Goal: Ask a question: Seek information or help from site administrators or community

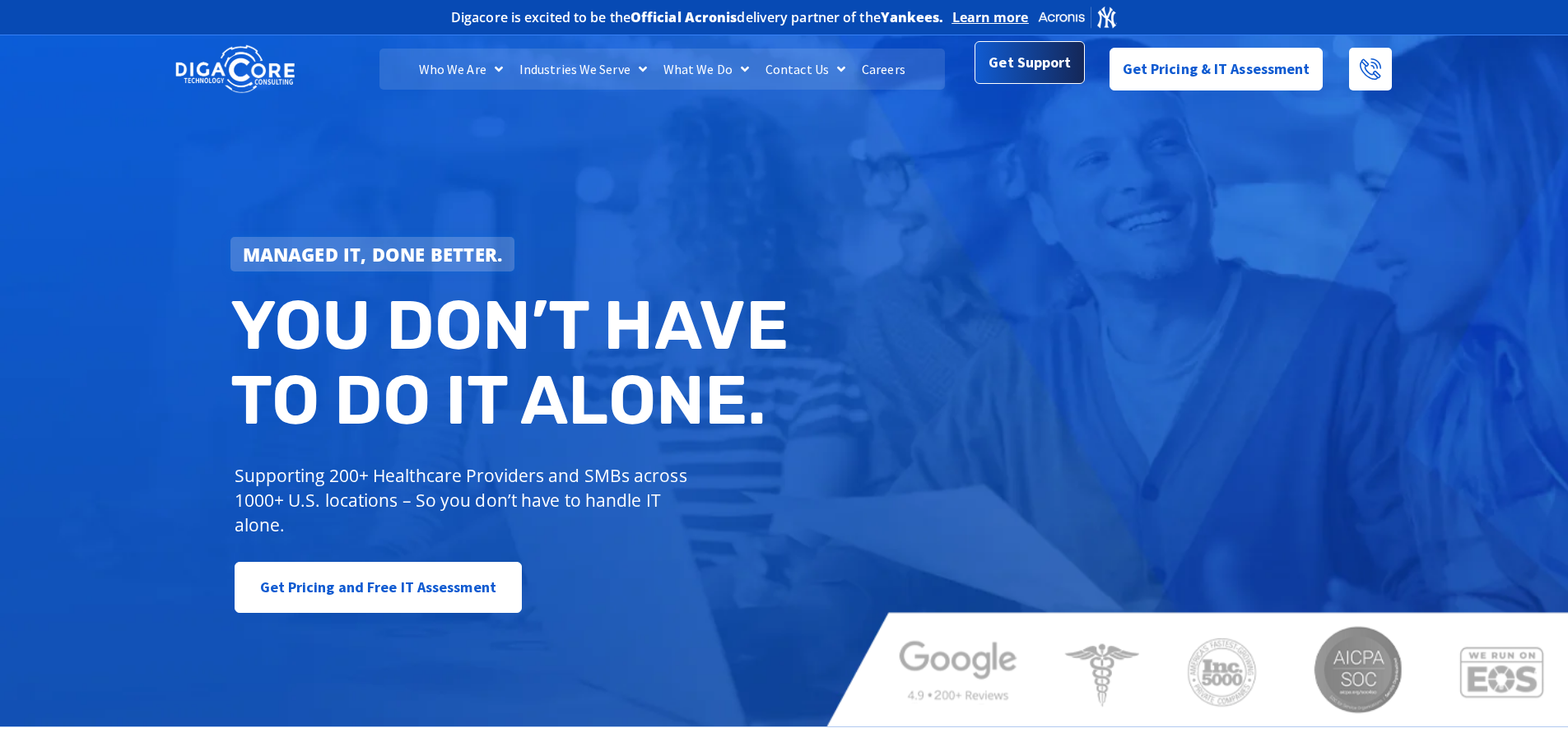
click at [1031, 73] on span "Get Support" at bounding box center [1029, 62] width 82 height 33
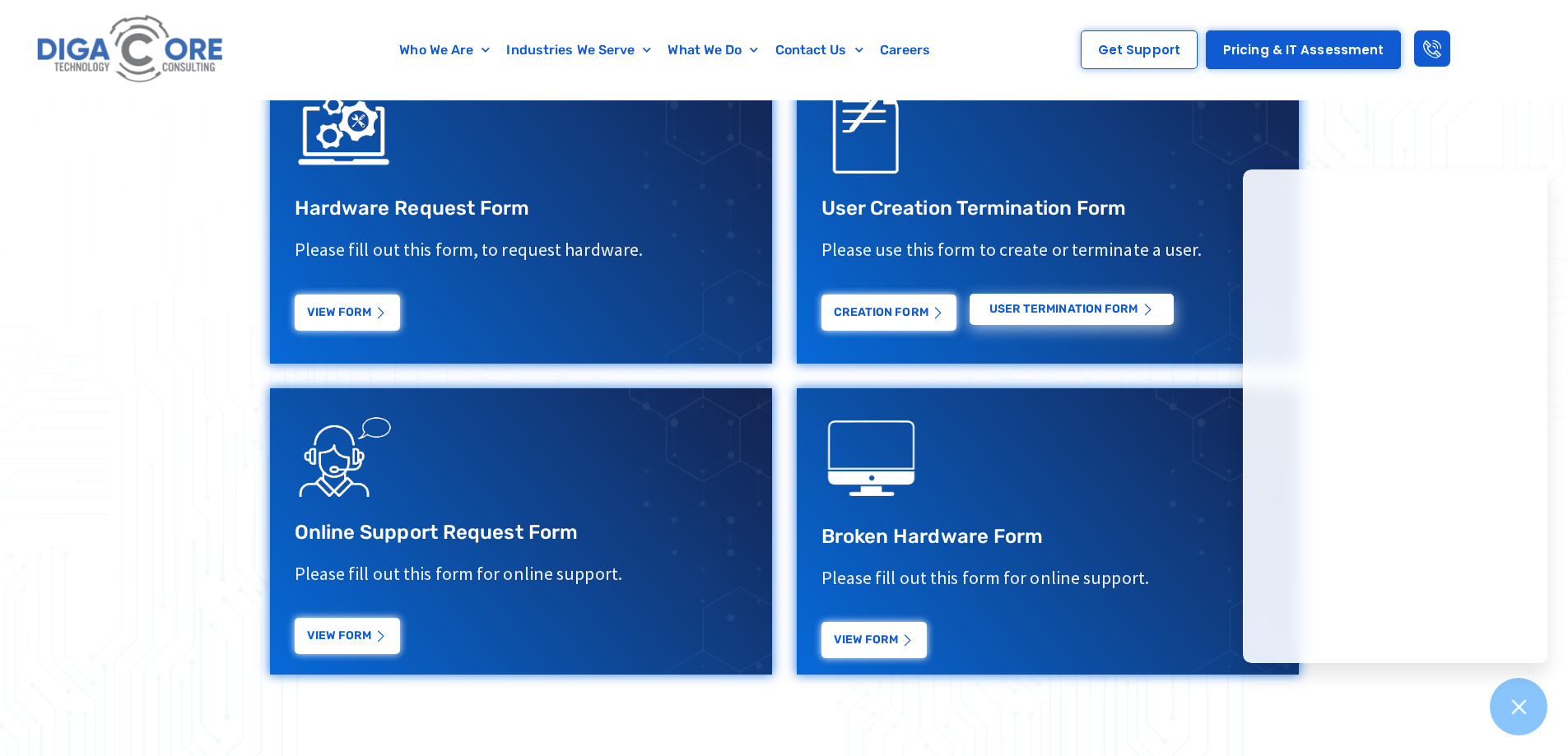
scroll to position [576, 0]
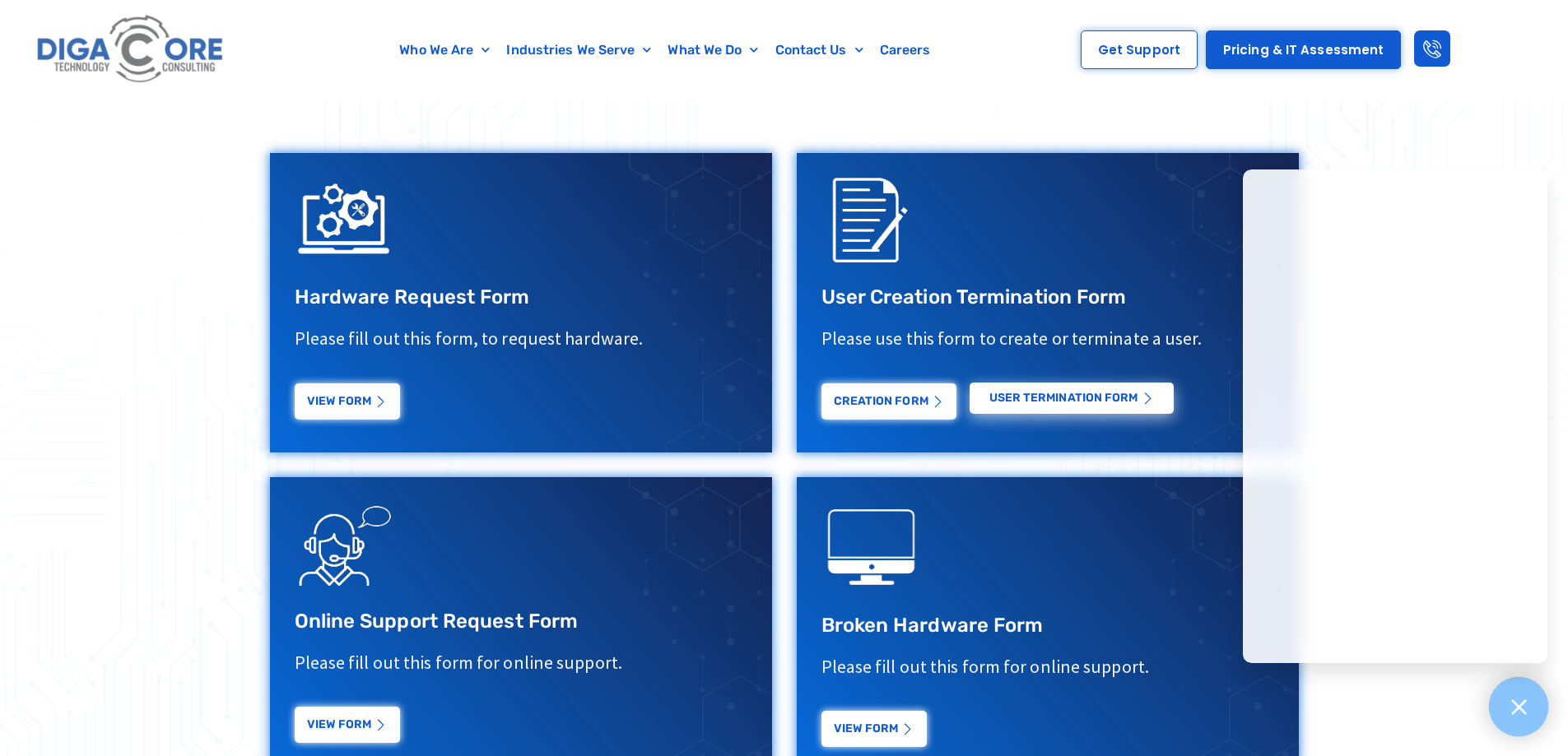
click at [1525, 718] on div at bounding box center [1519, 707] width 60 height 60
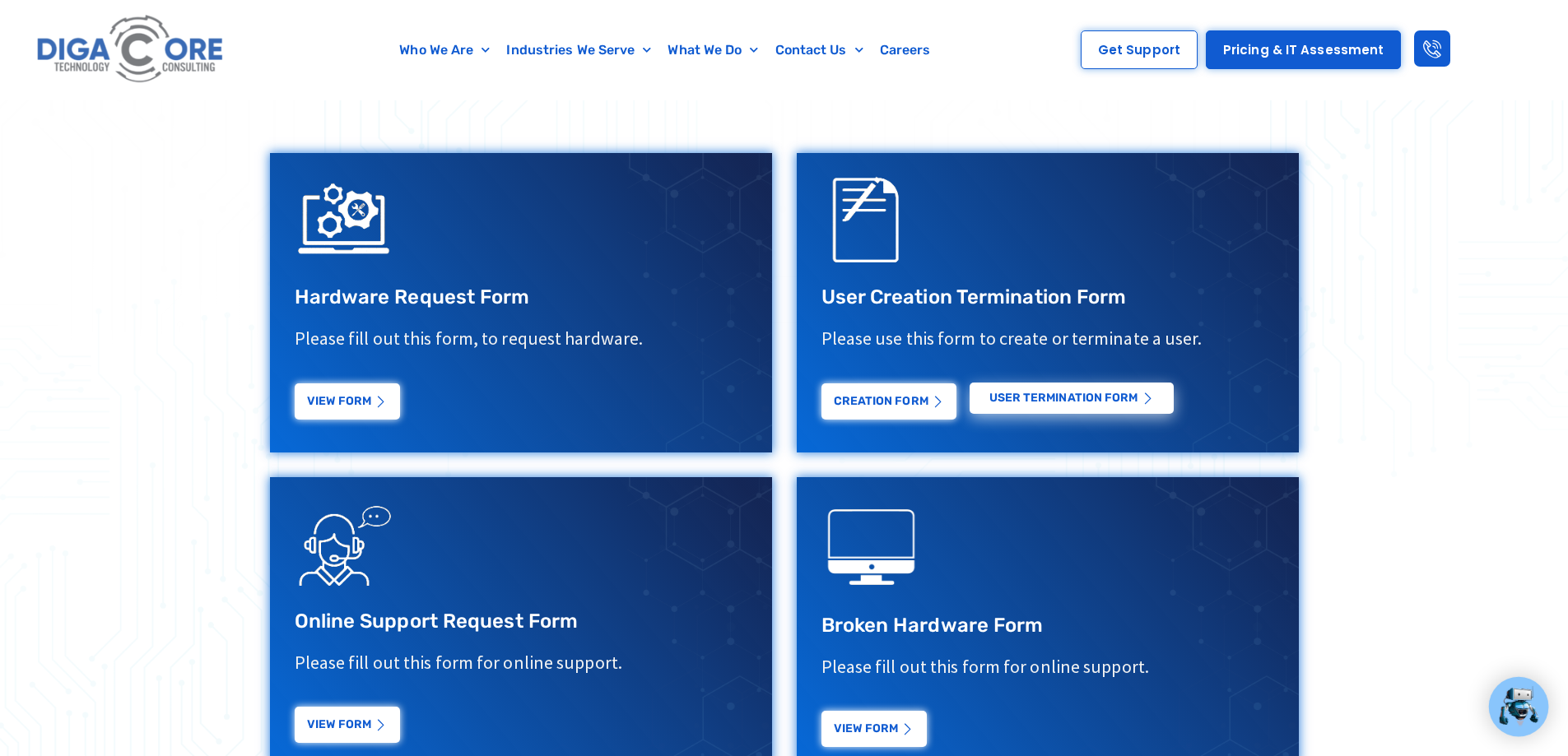
click at [1516, 716] on img at bounding box center [1518, 707] width 42 height 42
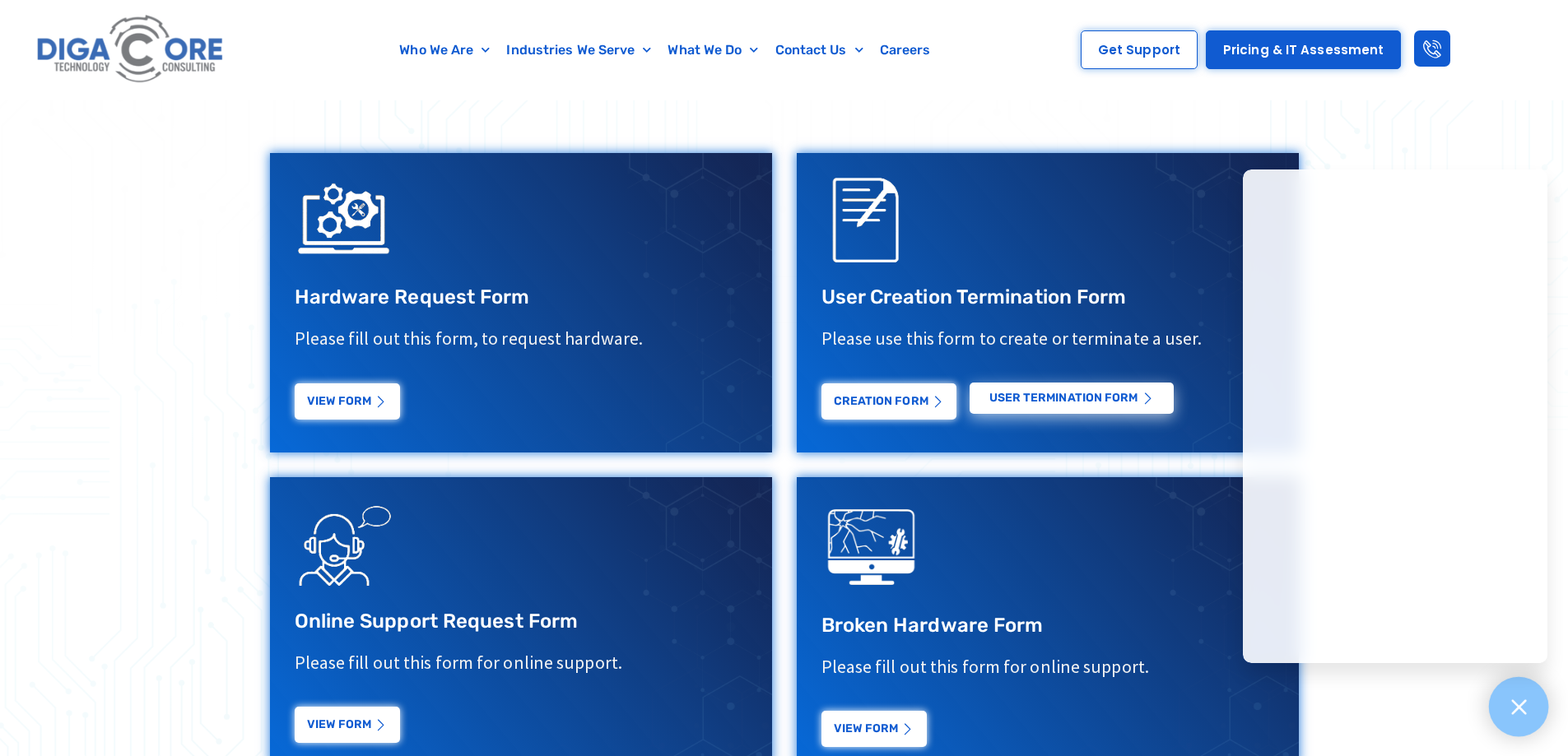
click at [1498, 695] on div at bounding box center [1519, 707] width 60 height 60
